Goal: Task Accomplishment & Management: Use online tool/utility

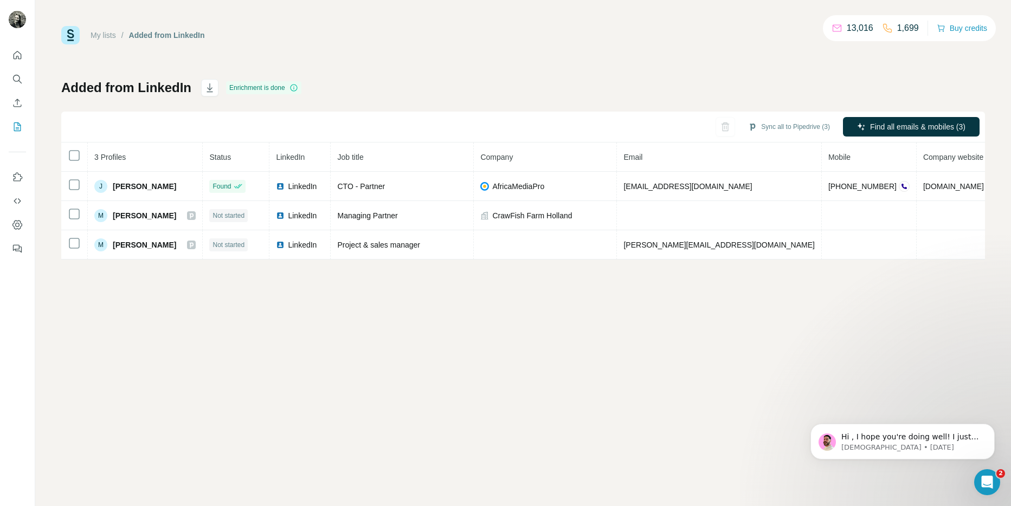
click at [102, 34] on link "My lists" at bounding box center [103, 35] width 25 height 9
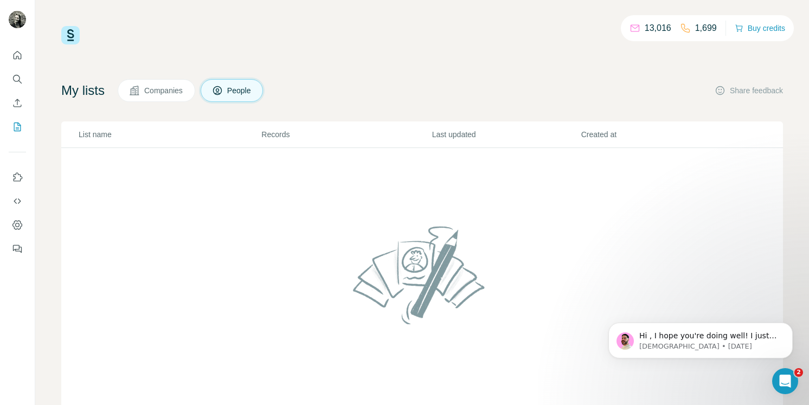
click at [164, 93] on span "Companies" at bounding box center [164, 90] width 40 height 11
click at [16, 79] on icon "Search" at bounding box center [17, 79] width 11 height 11
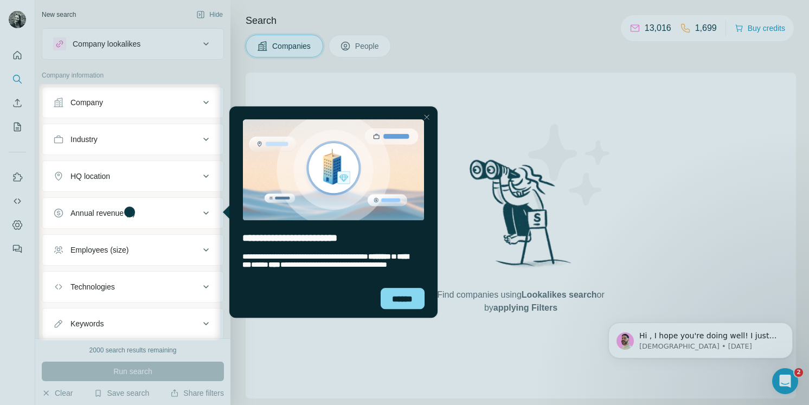
click at [199, 43] on div at bounding box center [404, 42] width 809 height 84
click at [405, 299] on div "******" at bounding box center [402, 298] width 44 height 21
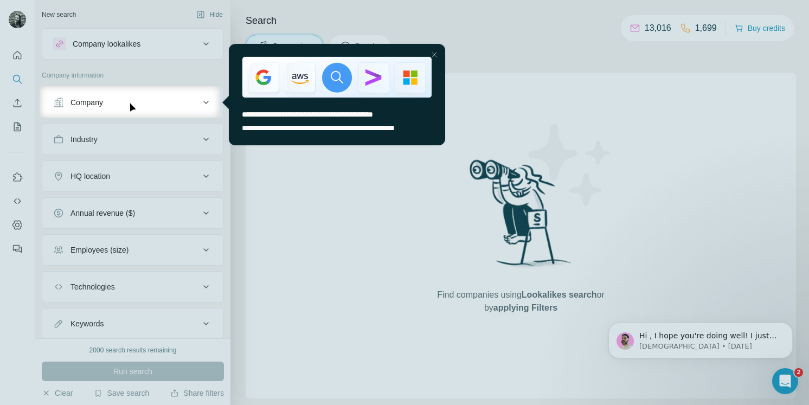
click at [258, 244] on div at bounding box center [404, 261] width 809 height 287
click at [299, 248] on div at bounding box center [404, 261] width 809 height 287
click at [402, 120] on div "**********" at bounding box center [337, 127] width 216 height 35
click at [436, 53] on div at bounding box center [434, 54] width 13 height 13
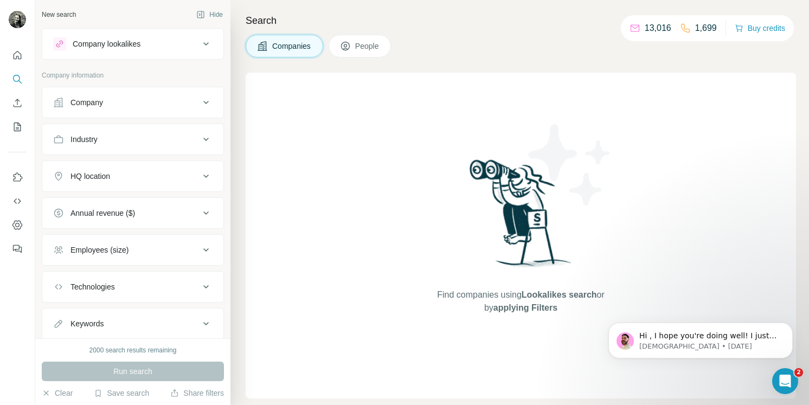
click at [158, 33] on button "Company lookalikes" at bounding box center [132, 44] width 181 height 26
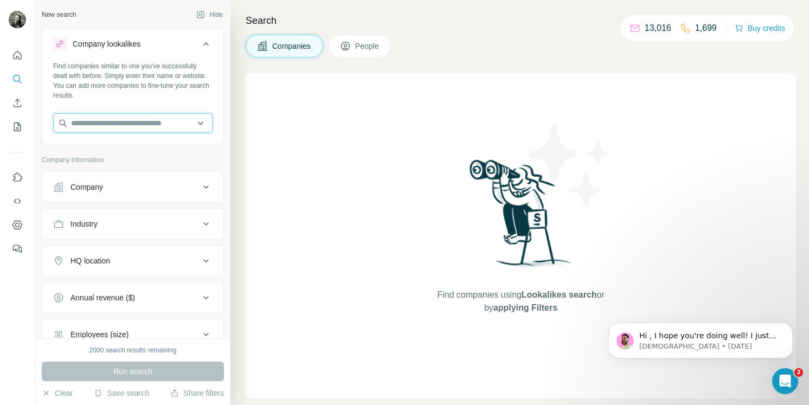
click at [119, 121] on input "text" at bounding box center [132, 123] width 159 height 20
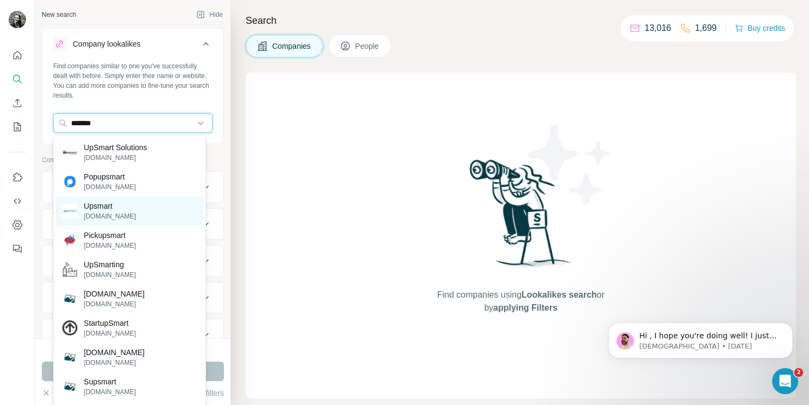
type input "*******"
click at [136, 214] on div "Upsmart [DOMAIN_NAME]" at bounding box center [129, 210] width 147 height 29
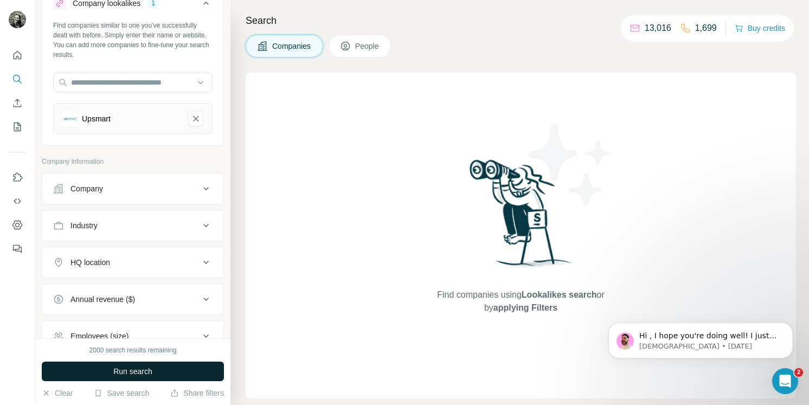
scroll to position [41, 0]
click at [139, 371] on span "Run search" at bounding box center [132, 371] width 39 height 11
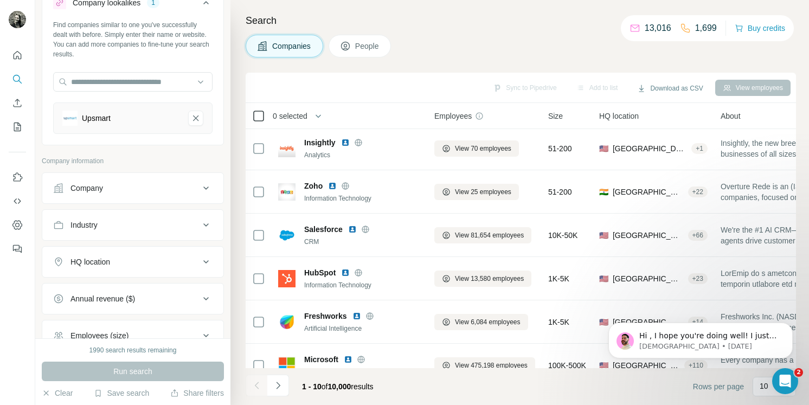
scroll to position [5, 0]
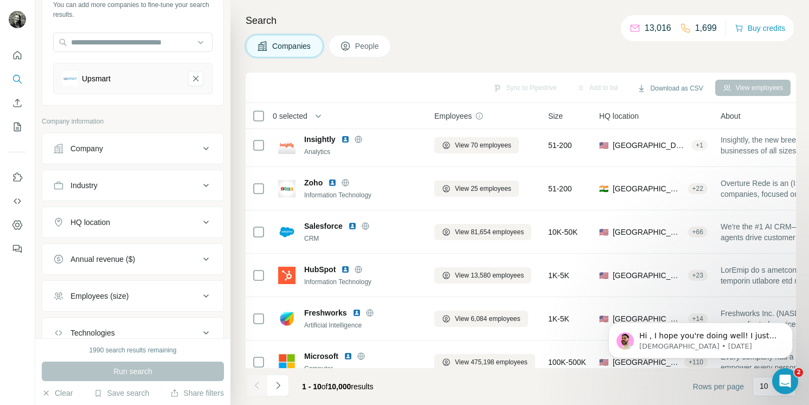
click at [191, 225] on div "HQ location" at bounding box center [126, 222] width 146 height 11
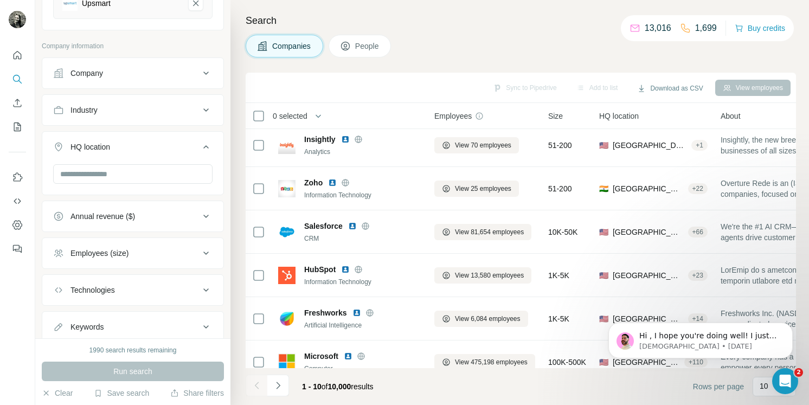
scroll to position [157, 0]
click at [181, 255] on div "Employees (size)" at bounding box center [126, 252] width 146 height 11
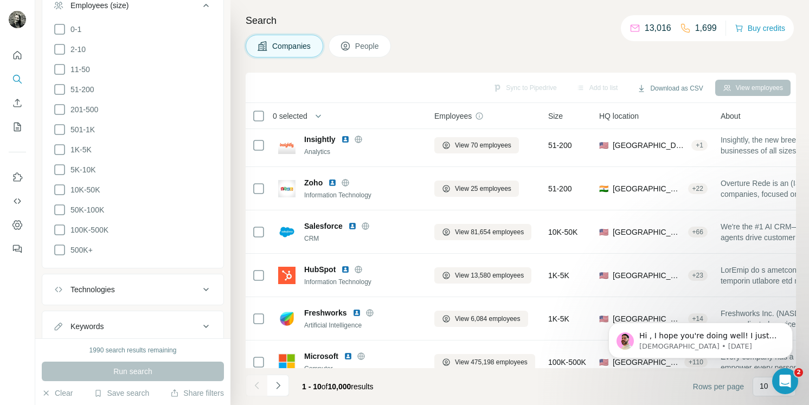
scroll to position [434, 0]
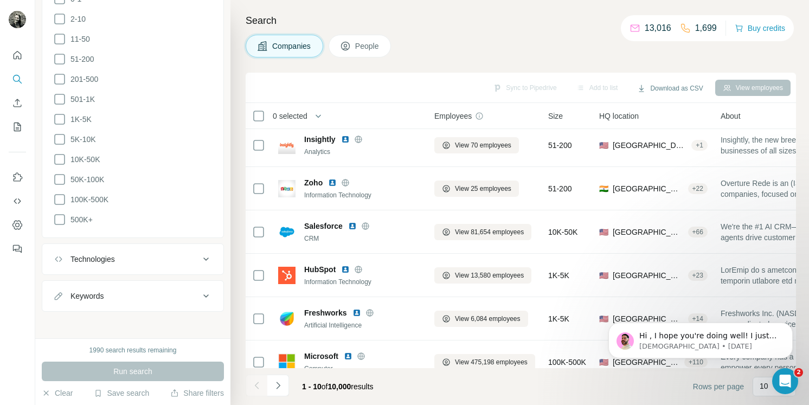
click at [166, 254] on div "Technologies" at bounding box center [126, 259] width 146 height 11
click at [132, 276] on input "text" at bounding box center [132, 286] width 159 height 20
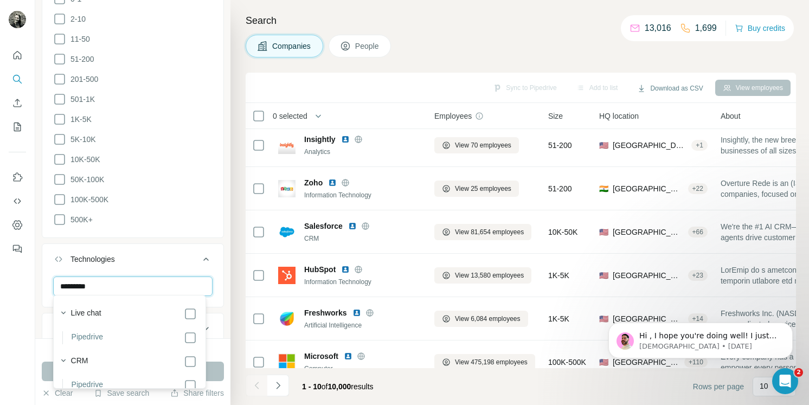
scroll to position [13, 0]
type input "*********"
click at [190, 348] on icon at bounding box center [190, 348] width 13 height 13
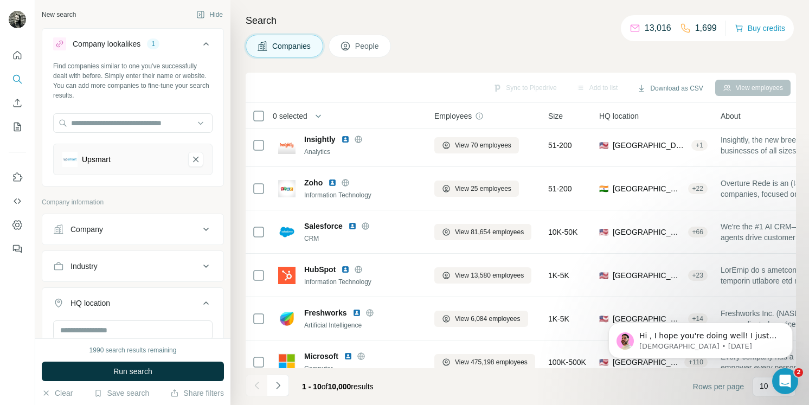
drag, startPoint x: 190, startPoint y: 157, endPoint x: 191, endPoint y: 184, distance: 26.6
click at [191, 157] on icon "Upsmart-remove-button" at bounding box center [196, 159] width 10 height 11
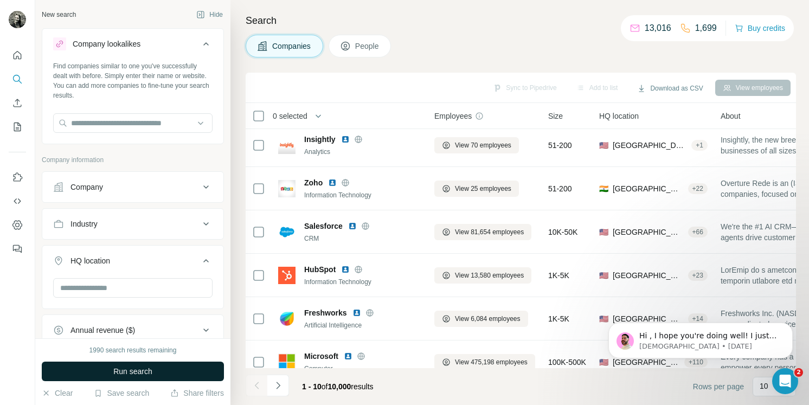
click at [137, 371] on span "Run search" at bounding box center [132, 371] width 39 height 11
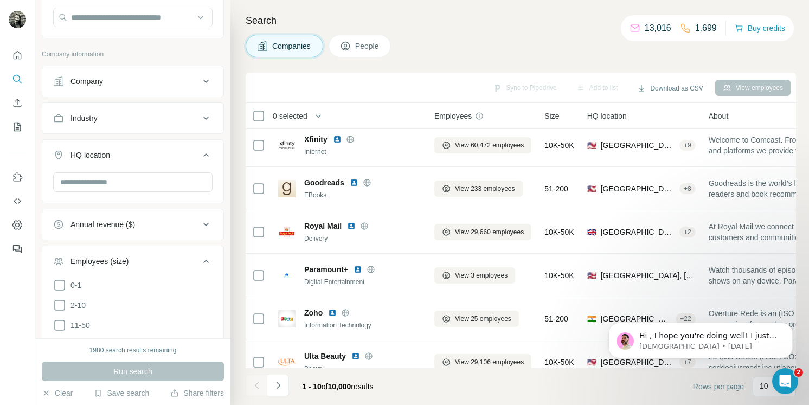
scroll to position [121, 0]
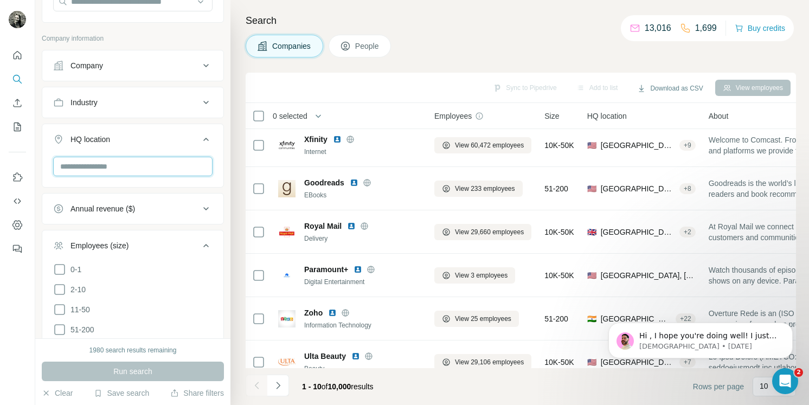
click at [113, 162] on input "text" at bounding box center [132, 167] width 159 height 20
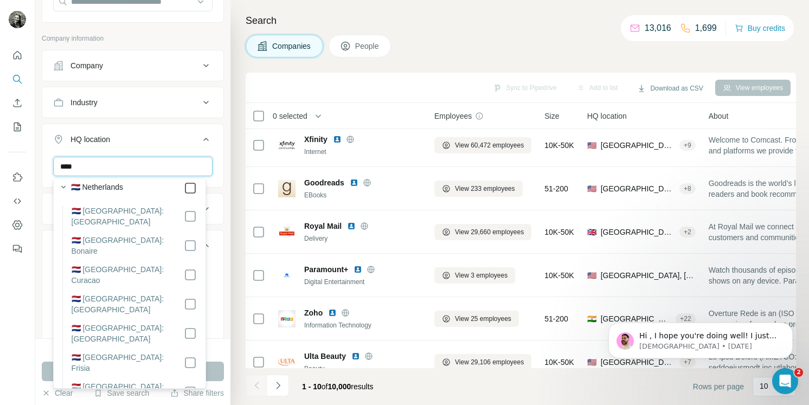
scroll to position [0, 0]
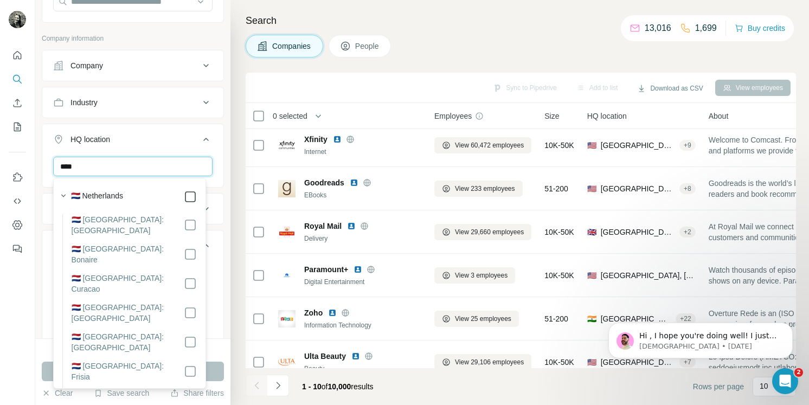
type input "****"
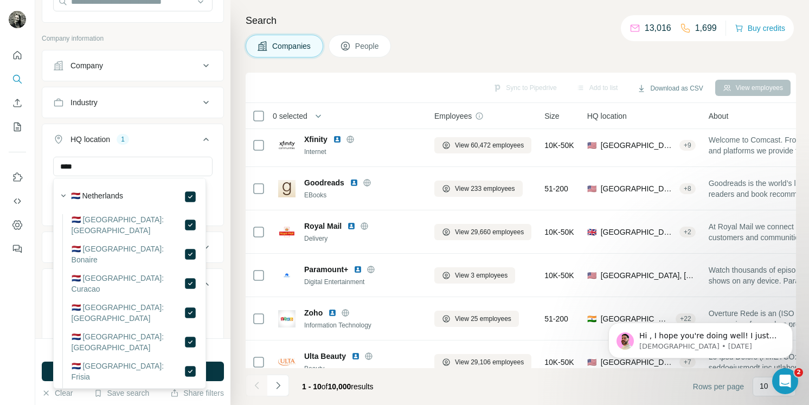
click at [221, 343] on div "1980 search results remaining Run search Clear Save search Share filters" at bounding box center [132, 371] width 195 height 67
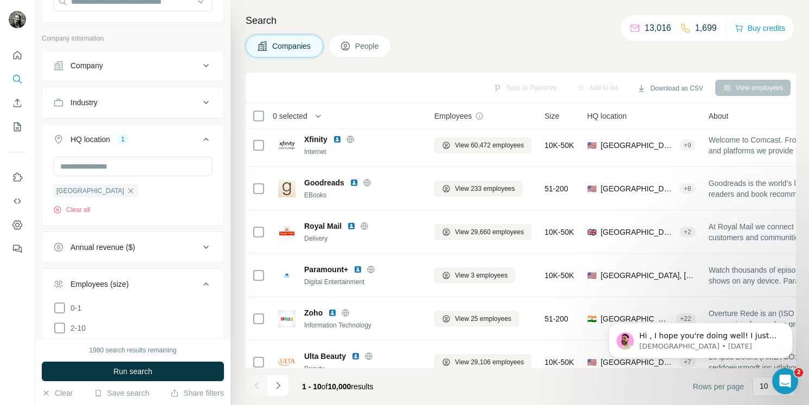
click at [202, 373] on button "Run search" at bounding box center [133, 372] width 182 height 20
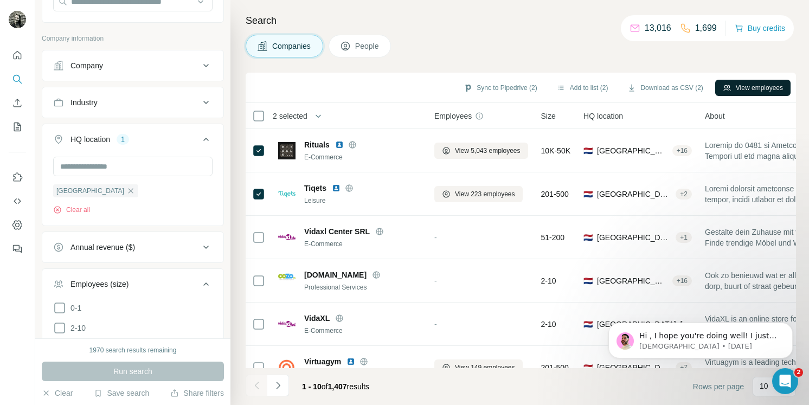
click at [773, 87] on button "View employees" at bounding box center [752, 88] width 75 height 16
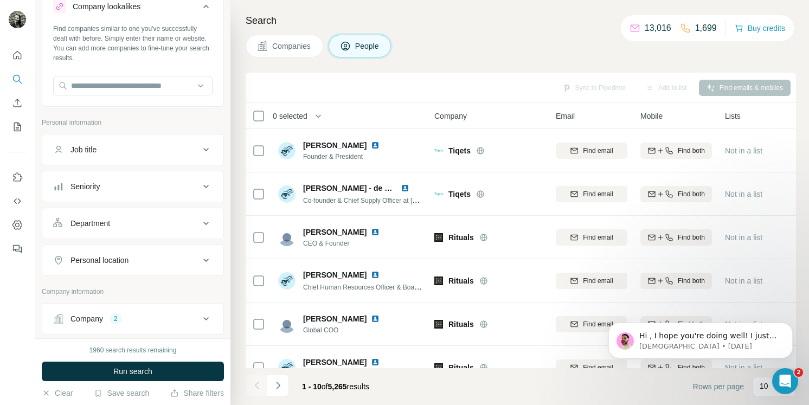
scroll to position [36, 0]
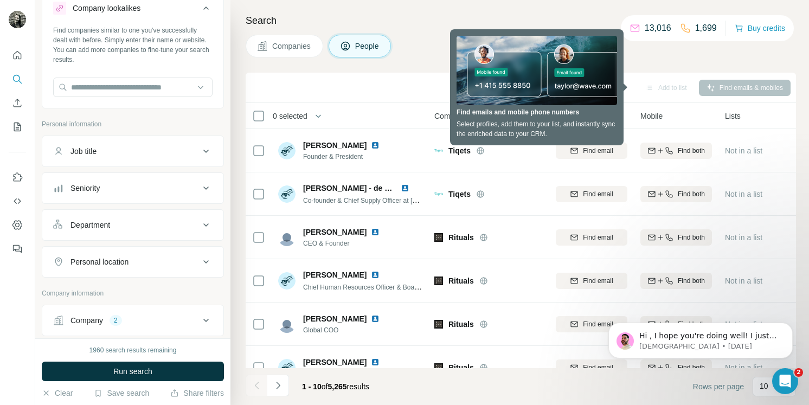
click at [192, 150] on div "Job title" at bounding box center [126, 151] width 146 height 11
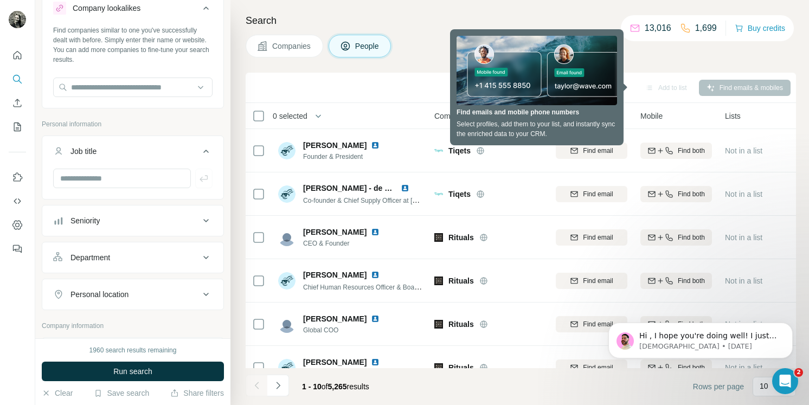
click at [179, 220] on div "Seniority" at bounding box center [126, 220] width 146 height 11
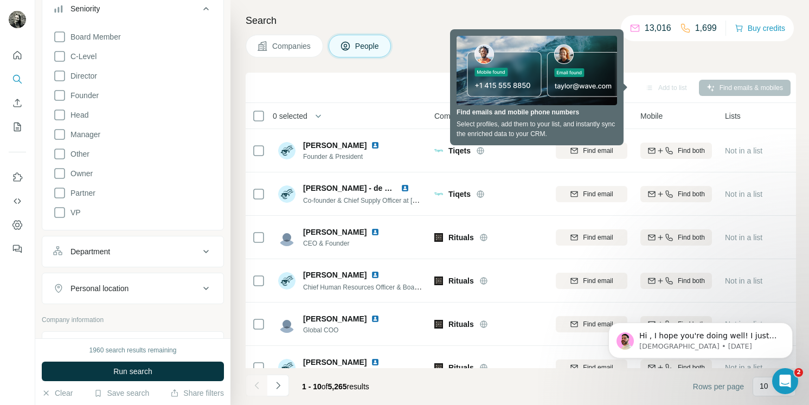
scroll to position [249, 0]
click at [182, 249] on div "Department" at bounding box center [126, 250] width 146 height 11
click at [152, 281] on input at bounding box center [127, 278] width 134 height 12
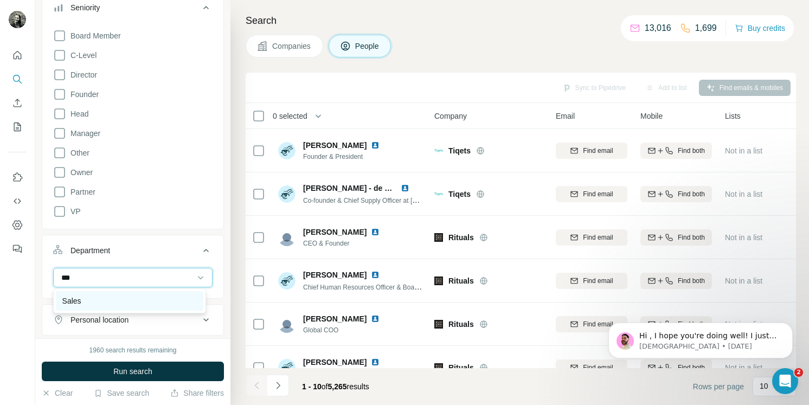
type input "***"
click at [84, 301] on div "Sales" at bounding box center [129, 300] width 134 height 11
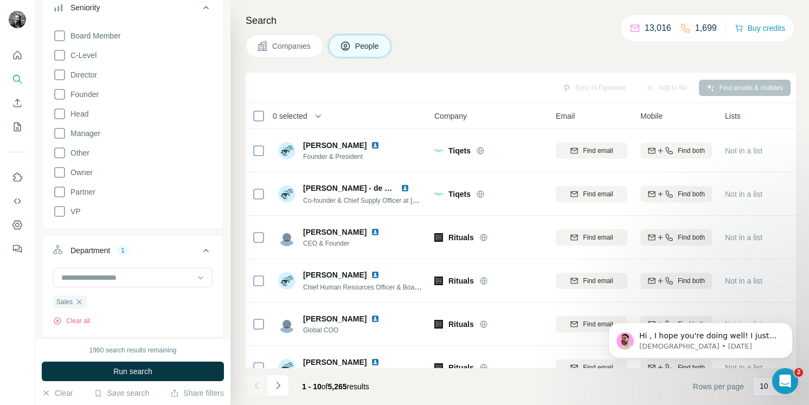
click at [125, 372] on span "Run search" at bounding box center [132, 371] width 39 height 11
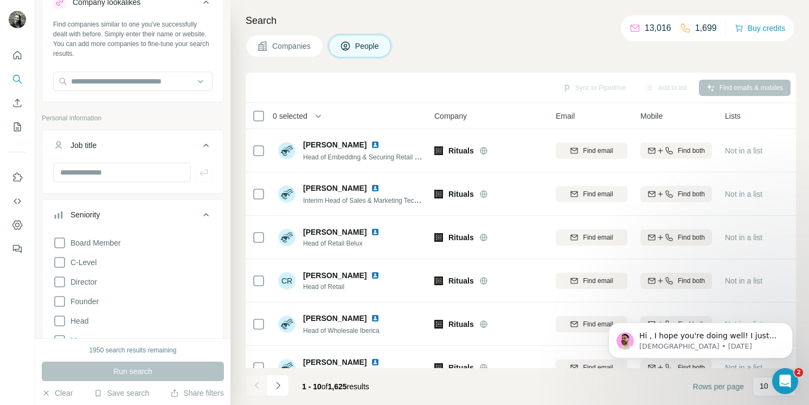
scroll to position [41, 0]
click at [105, 175] on input "text" at bounding box center [122, 174] width 138 height 20
type input "*****"
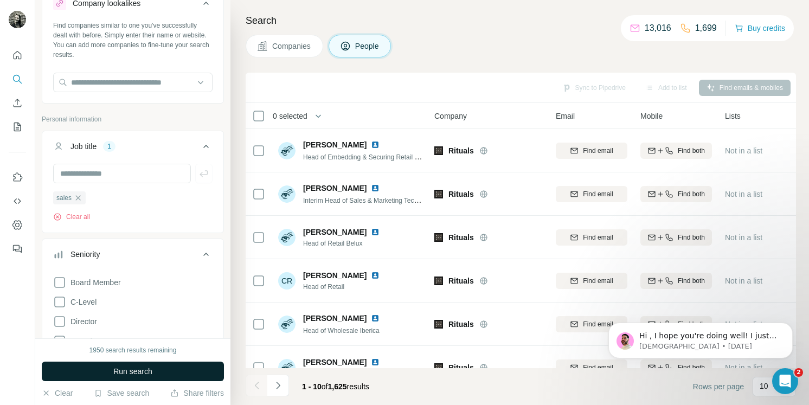
click at [133, 370] on span "Run search" at bounding box center [132, 371] width 39 height 11
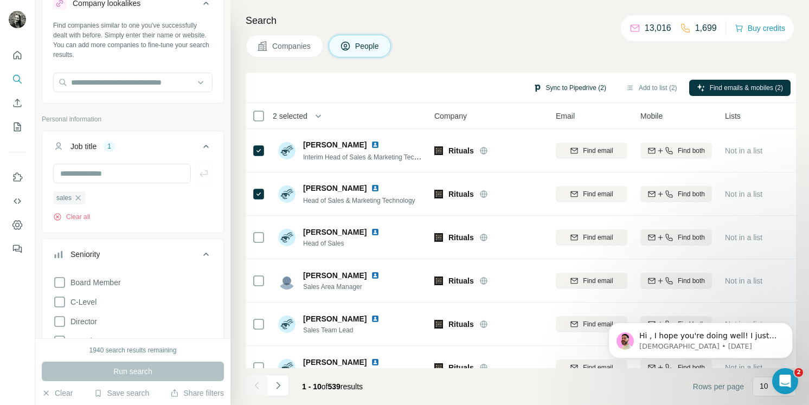
click at [540, 87] on button "Sync to Pipedrive (2)" at bounding box center [569, 88] width 88 height 16
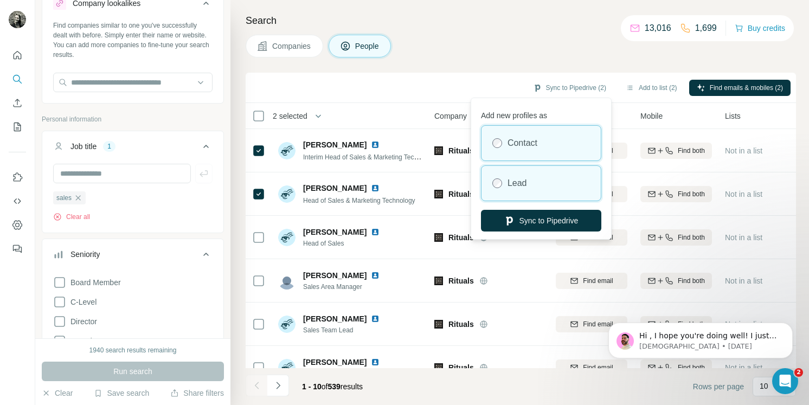
click at [504, 182] on div "Lead" at bounding box center [540, 183] width 119 height 35
